Goal: Check status: Check status

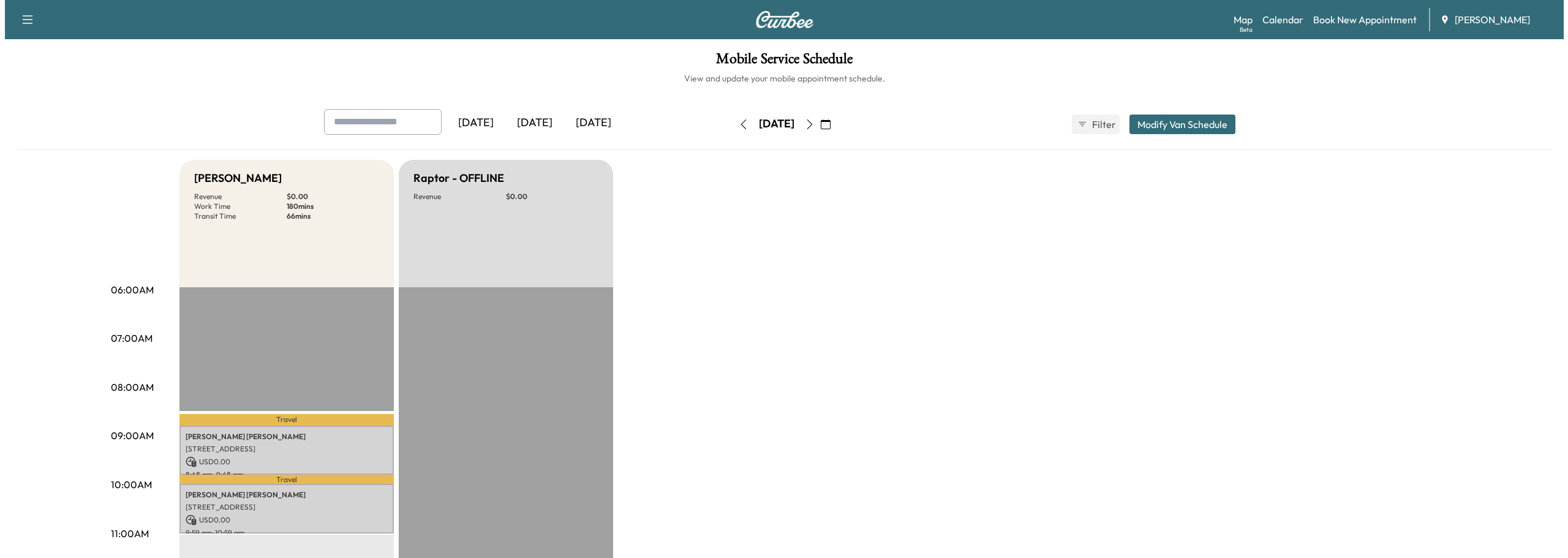
scroll to position [245, 0]
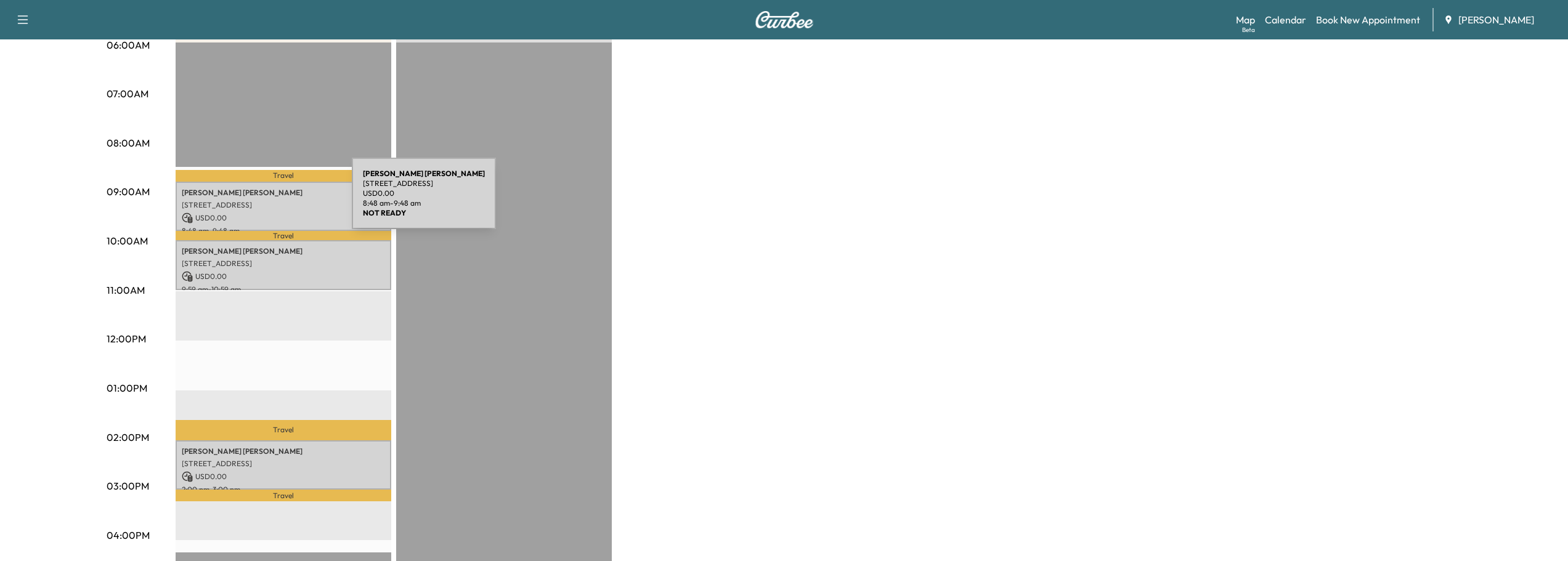
click at [259, 201] on p "[STREET_ADDRESS]" at bounding box center [283, 204] width 204 height 10
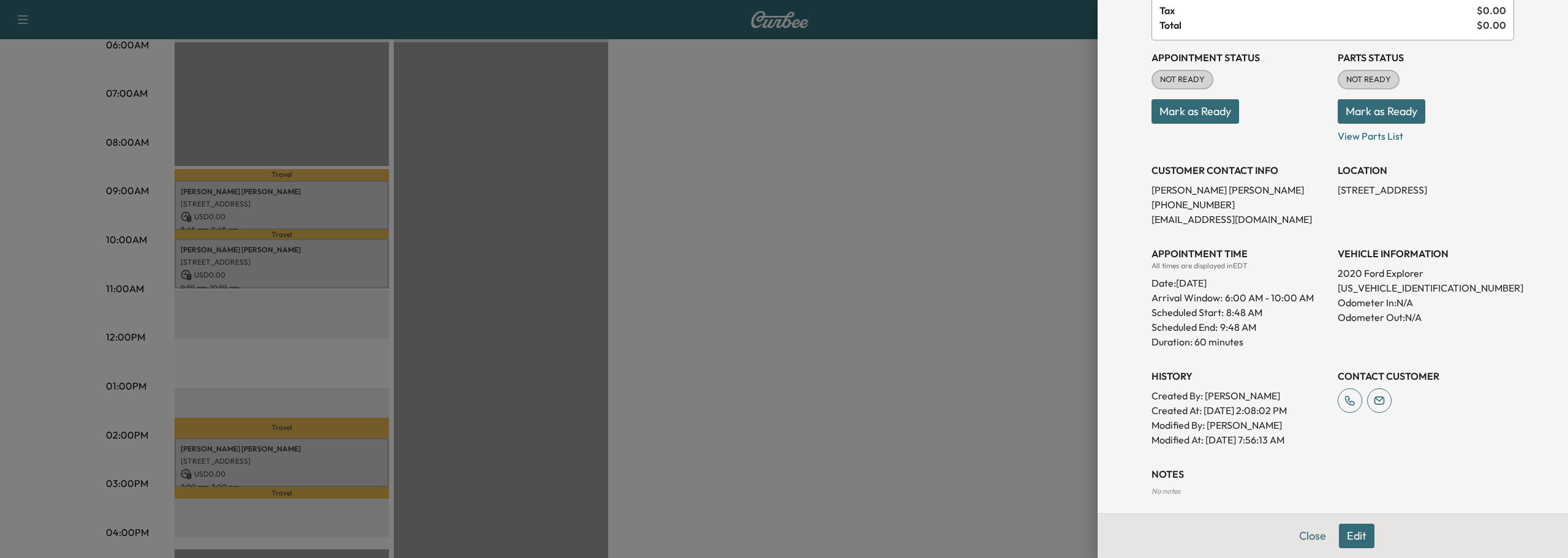
scroll to position [0, 0]
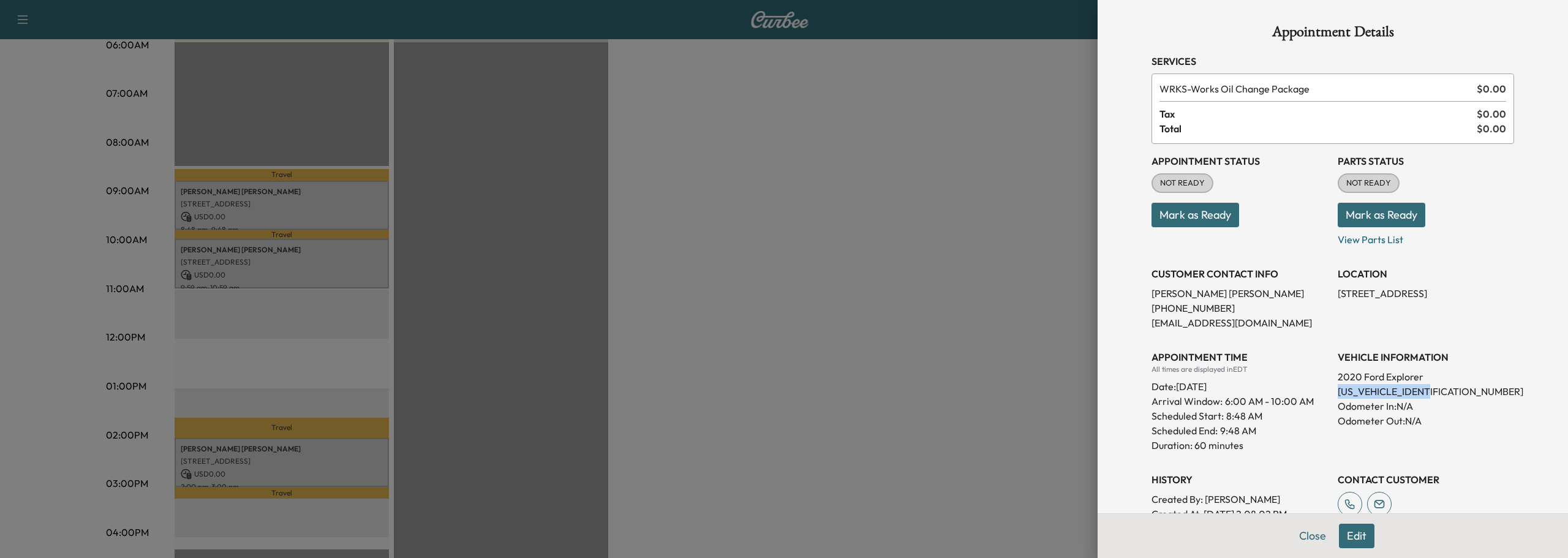
drag, startPoint x: 1327, startPoint y: 390, endPoint x: 1429, endPoint y: 397, distance: 102.2
click at [1429, 397] on div "Appointment Status NOT READY Mark as Ready Parts Status NOT READY Mark as Ready…" at bounding box center [1333, 348] width 363 height 406
copy p "[US_VEHICLE_IDENTIFICATION_NUMBER]"
click at [1296, 534] on button "Close" at bounding box center [1313, 536] width 43 height 24
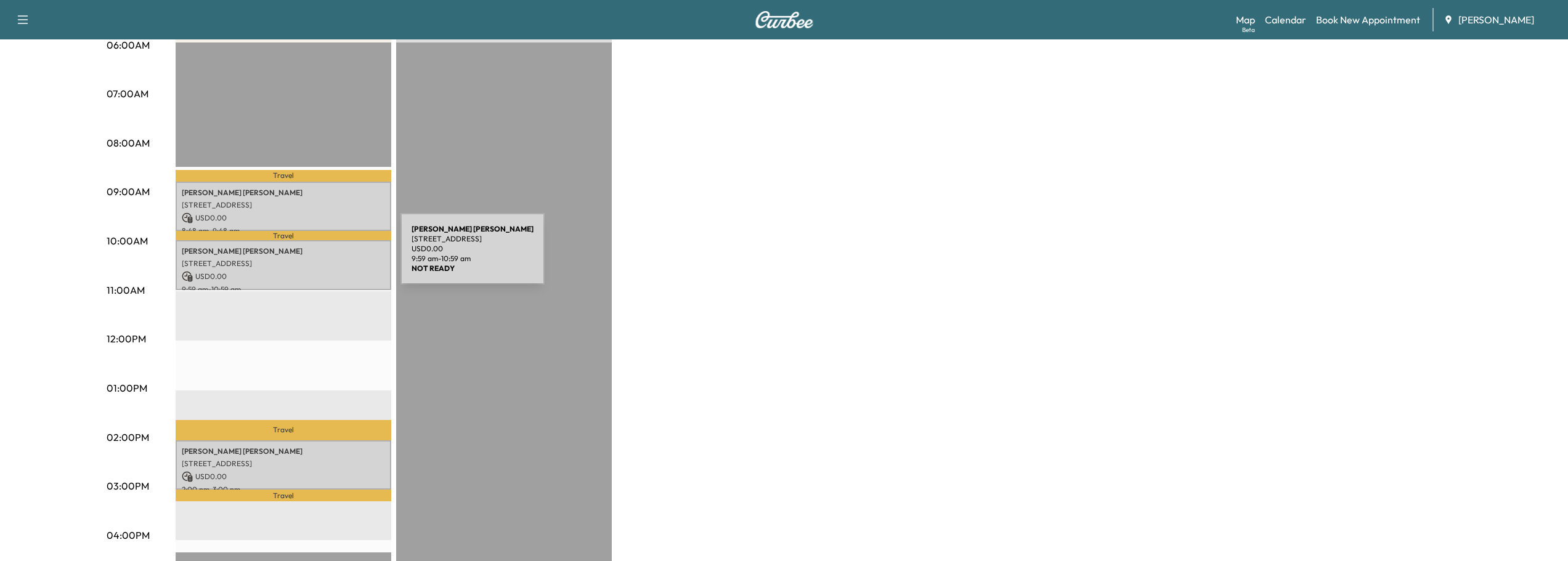
click at [307, 253] on p "[PERSON_NAME]" at bounding box center [283, 251] width 204 height 10
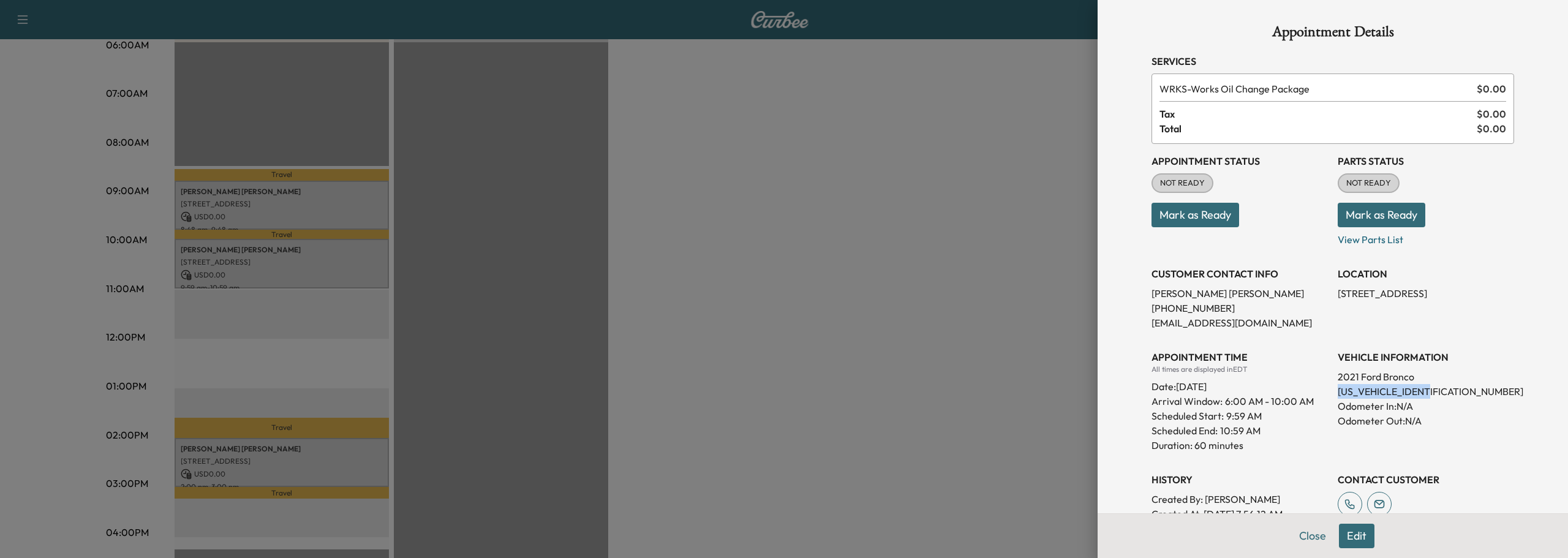
drag, startPoint x: 1326, startPoint y: 390, endPoint x: 1417, endPoint y: 391, distance: 91.0
click at [1429, 397] on div "Appointment Status NOT READY Mark as Ready Parts Status NOT READY Mark as Ready…" at bounding box center [1333, 332] width 363 height 377
copy p "[US_VEHICLE_IDENTIFICATION_NUMBER]"
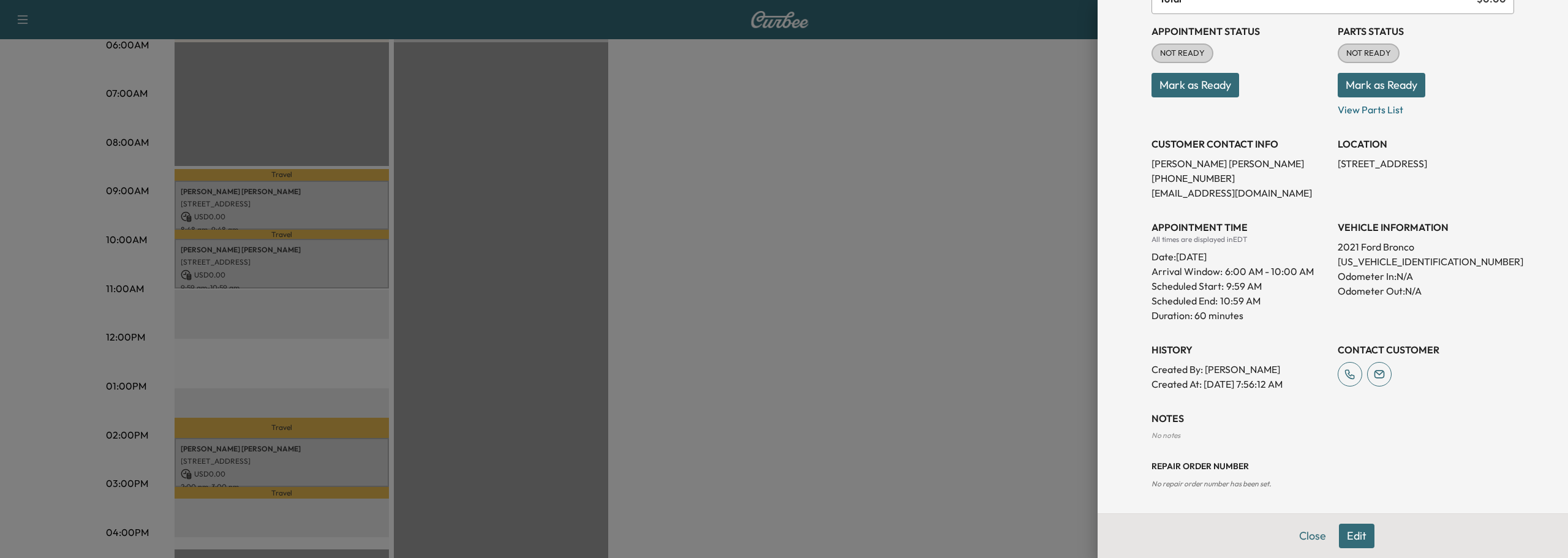
scroll to position [130, 0]
drag, startPoint x: 1300, startPoint y: 533, endPoint x: 1279, endPoint y: 524, distance: 22.8
click at [1298, 530] on button "Close" at bounding box center [1313, 536] width 43 height 24
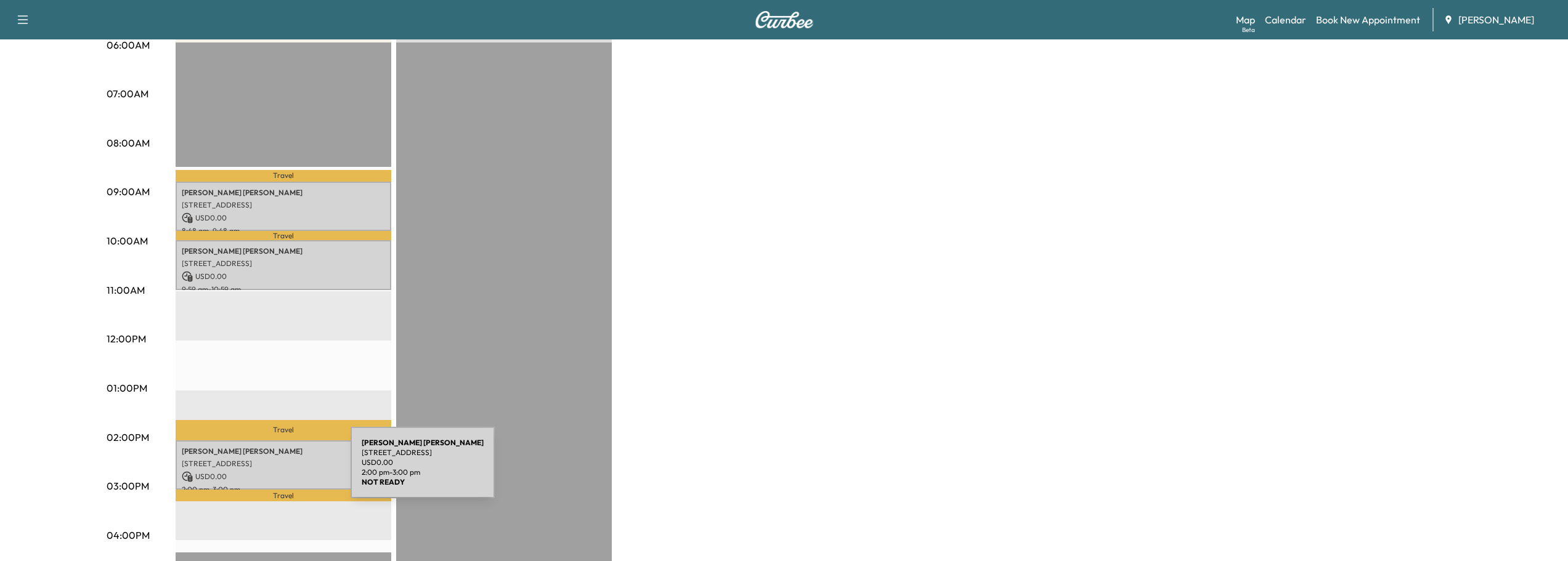
click at [258, 471] on p "USD 0.00" at bounding box center [283, 477] width 204 height 11
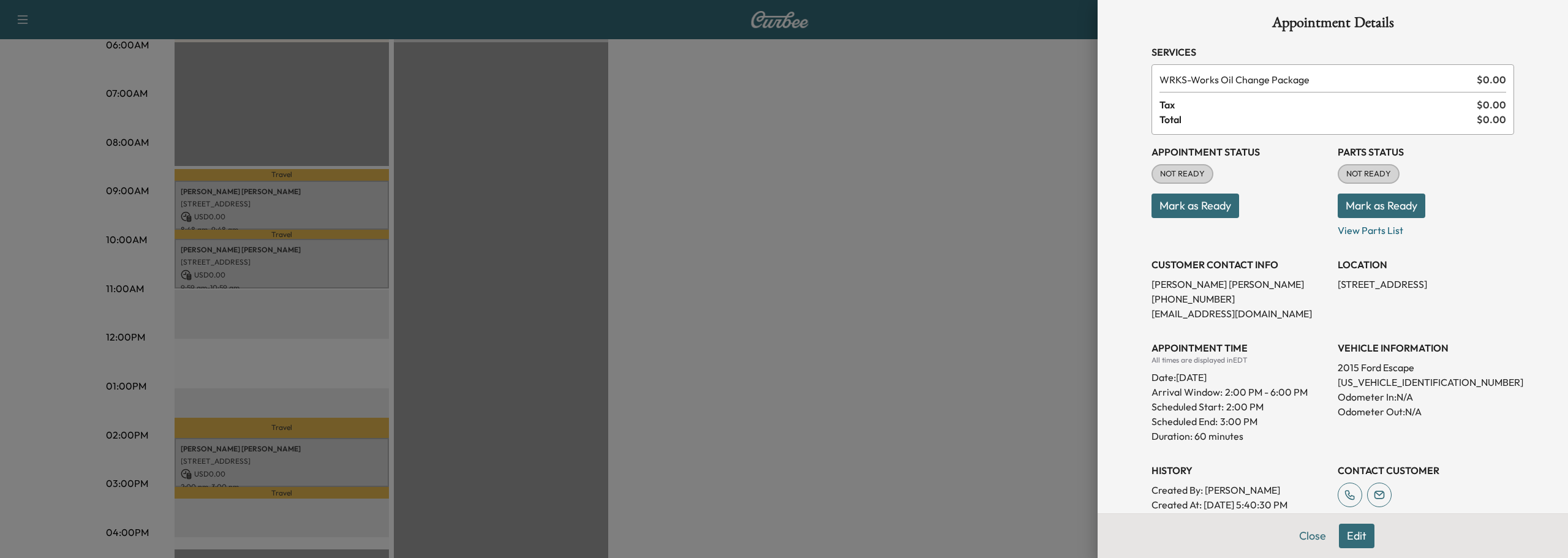
scroll to position [0, 0]
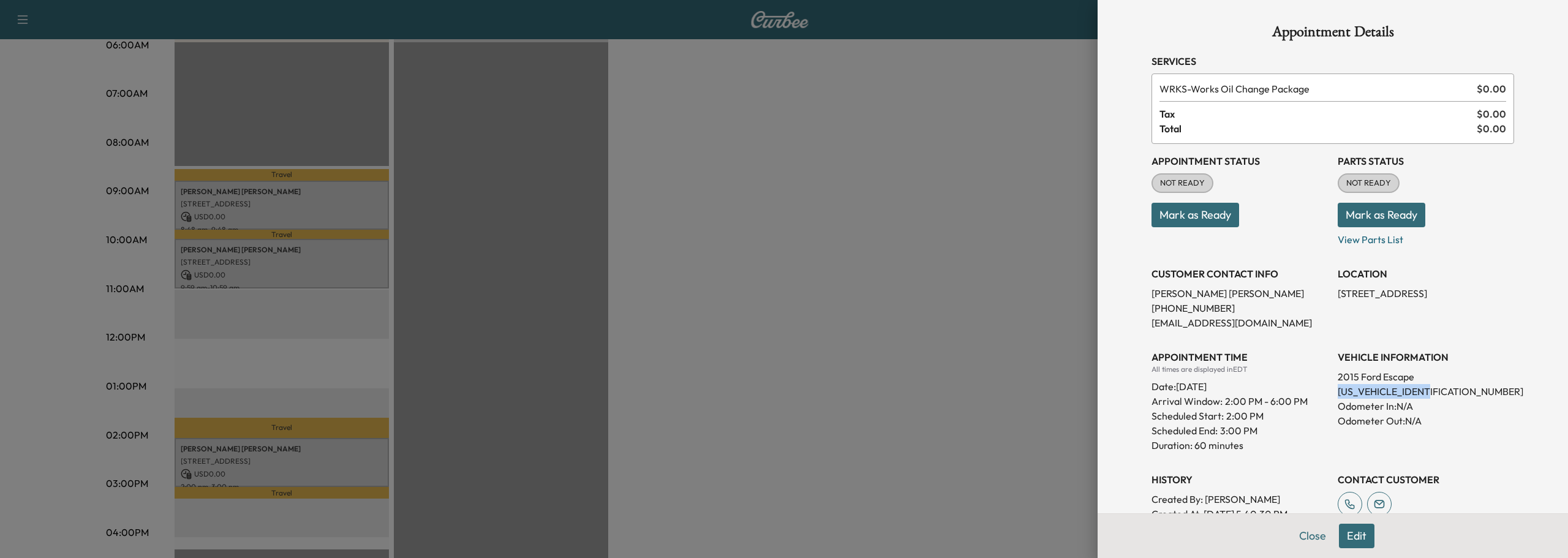
drag, startPoint x: 1326, startPoint y: 390, endPoint x: 1430, endPoint y: 389, distance: 104.0
click at [1432, 390] on div "Appointment Status NOT READY Mark as Ready Parts Status NOT READY Mark as Ready…" at bounding box center [1333, 348] width 363 height 406
copy p "[US_VEHICLE_IDENTIFICATION_NUMBER]"
